Goal: Information Seeking & Learning: Learn about a topic

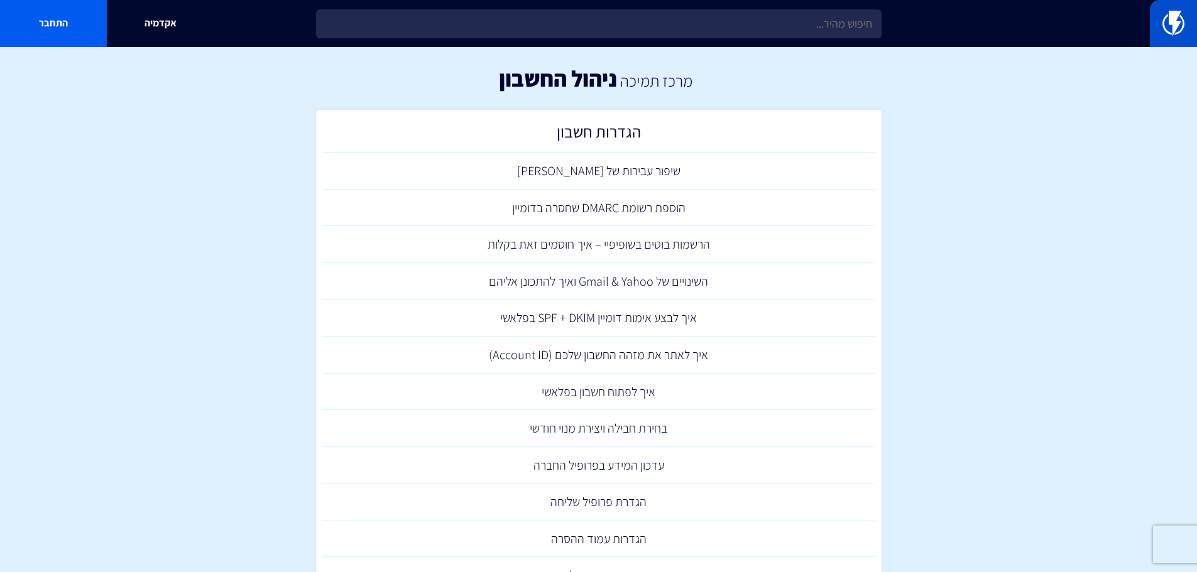
click at [1166, 46] on link at bounding box center [1173, 23] width 47 height 47
click at [1170, 38] on link at bounding box center [1173, 23] width 47 height 47
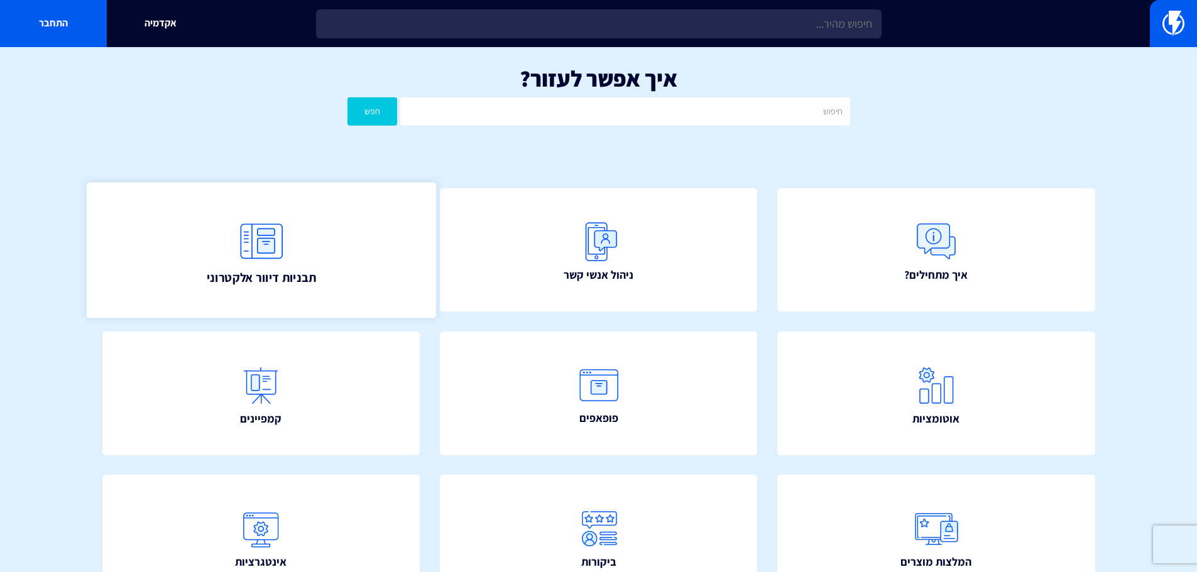
click at [310, 263] on link "תבניות דיוור אלקטרוני" at bounding box center [260, 250] width 349 height 136
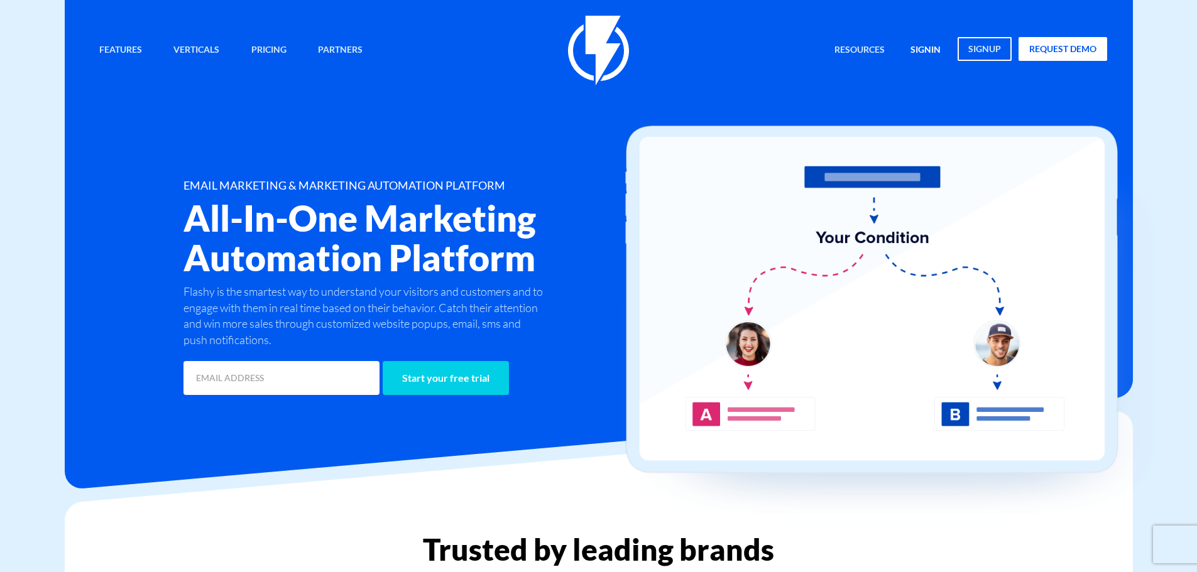
click at [927, 48] on link "signin" at bounding box center [925, 50] width 49 height 27
